Goal: Book appointment/travel/reservation

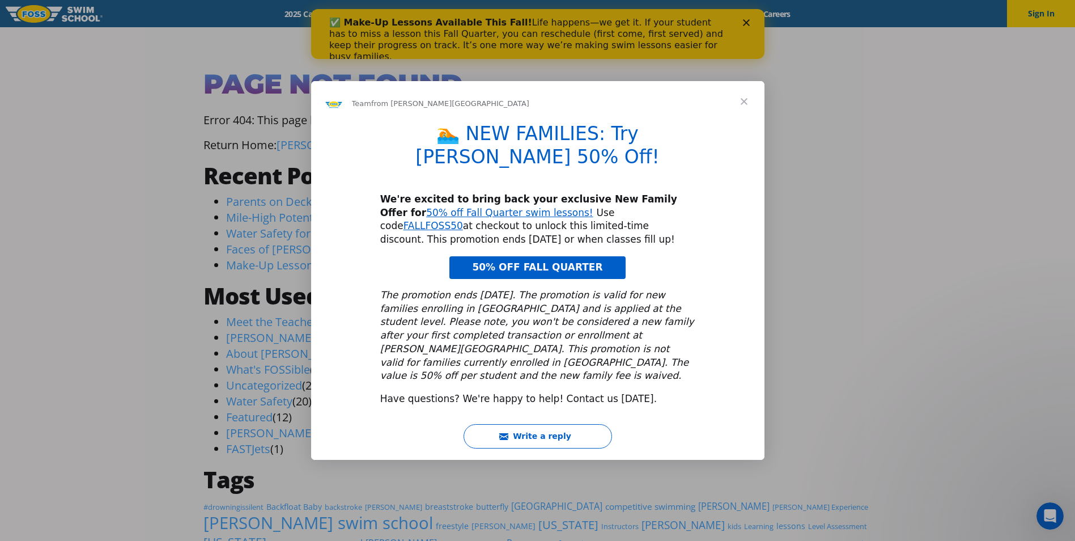
click at [742, 21] on div "Intercom messenger" at bounding box center [537, 270] width 1075 height 541
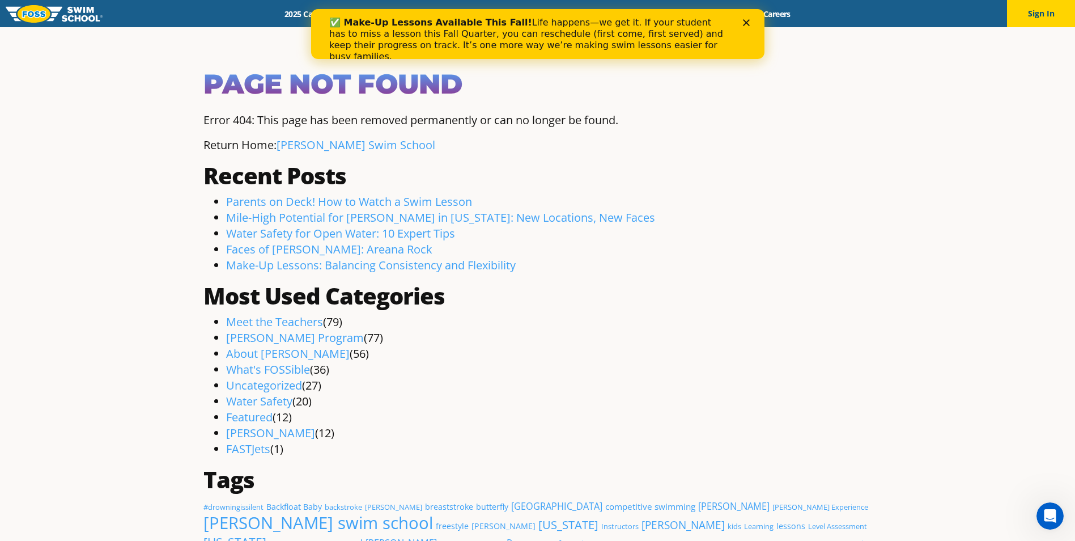
click at [746, 25] on icon "Close" at bounding box center [746, 22] width 7 height 7
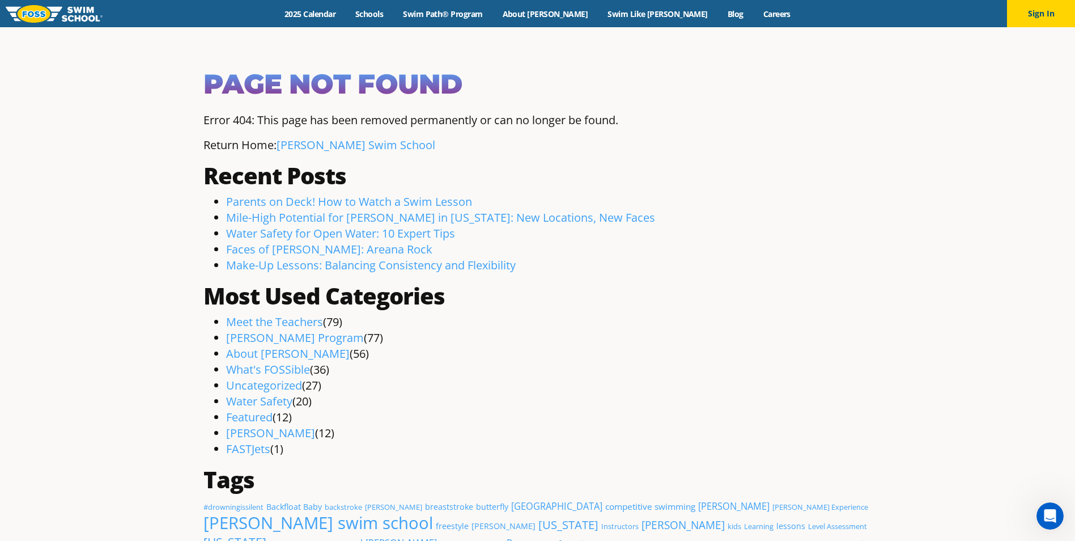
click at [412, 20] on div "Menu 2025 Calendar Schools Swim Path® Program About FOSS Swim Like Regan Blog C…" at bounding box center [537, 13] width 1075 height 27
click at [393, 12] on link "Schools" at bounding box center [370, 14] width 48 height 11
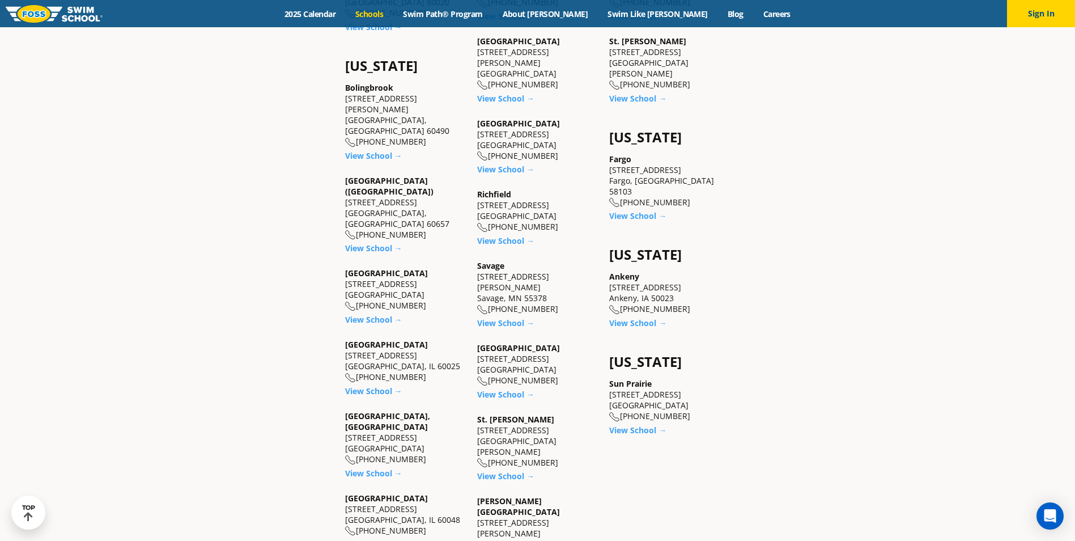
scroll to position [850, 0]
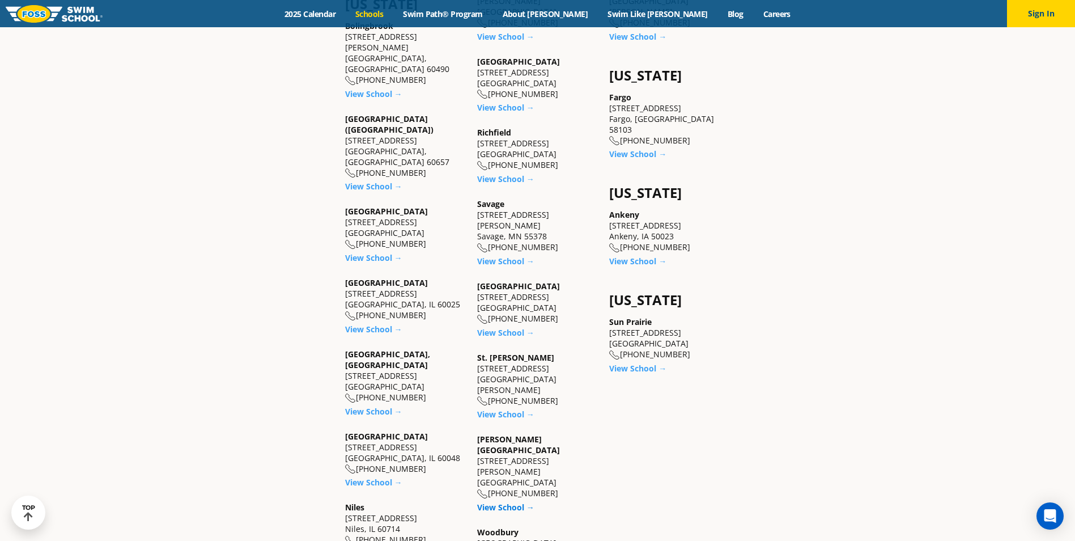
click at [523, 502] on link "View School →" at bounding box center [505, 507] width 57 height 11
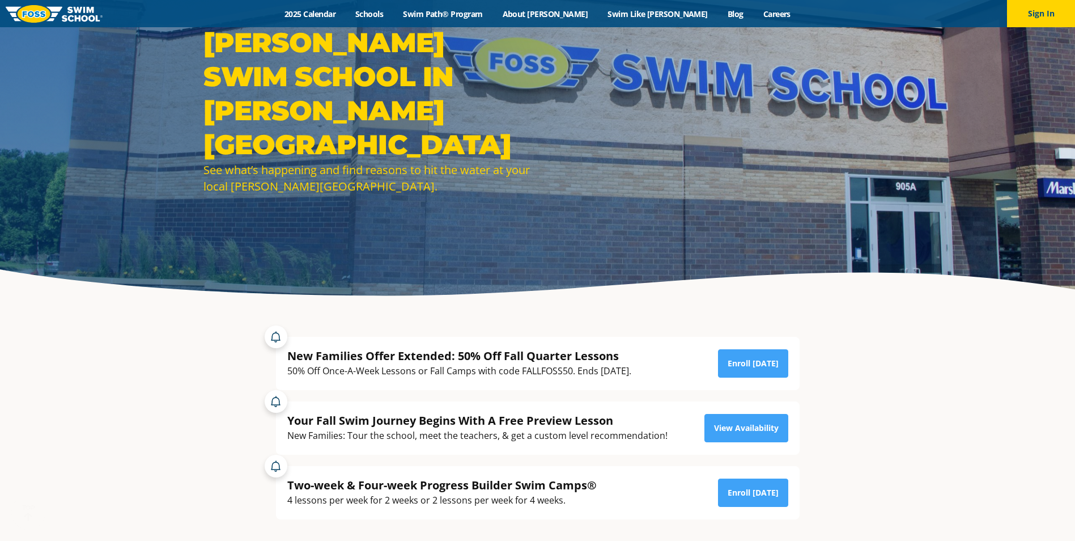
scroll to position [113, 0]
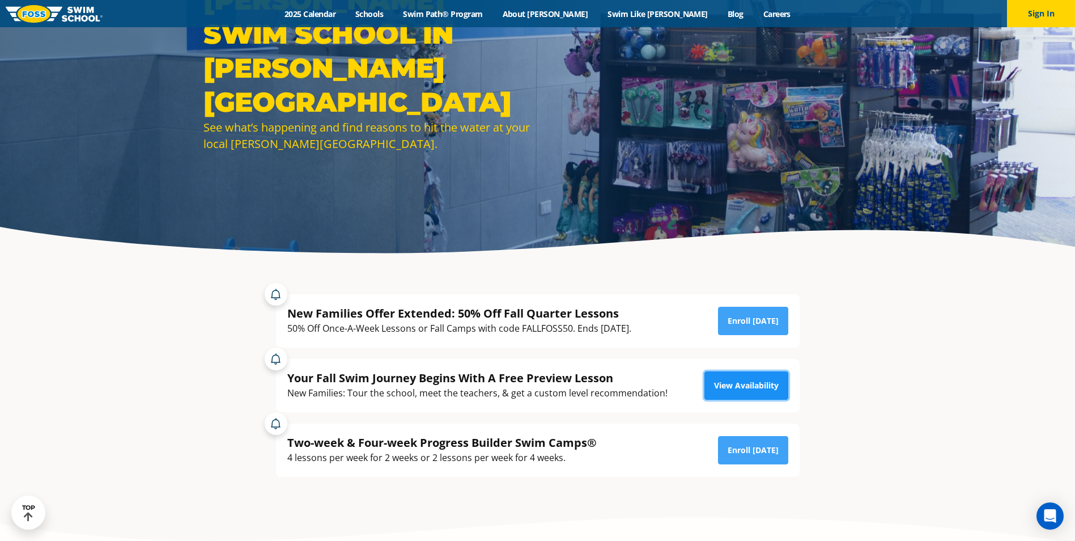
click at [722, 385] on link "View Availability" at bounding box center [747, 385] width 84 height 28
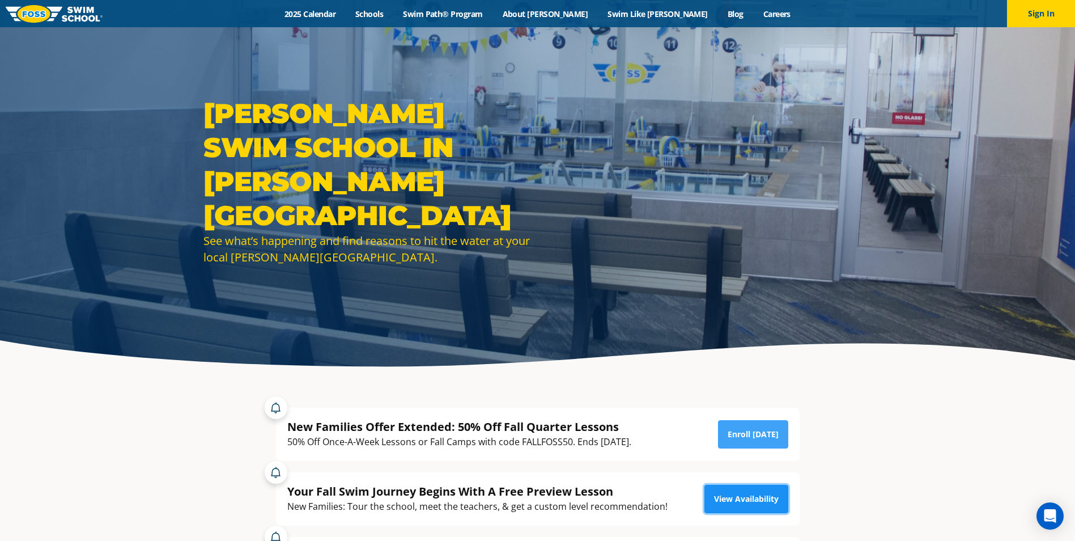
click at [716, 498] on link "View Availability" at bounding box center [747, 499] width 84 height 28
